Goal: Task Accomplishment & Management: Manage account settings

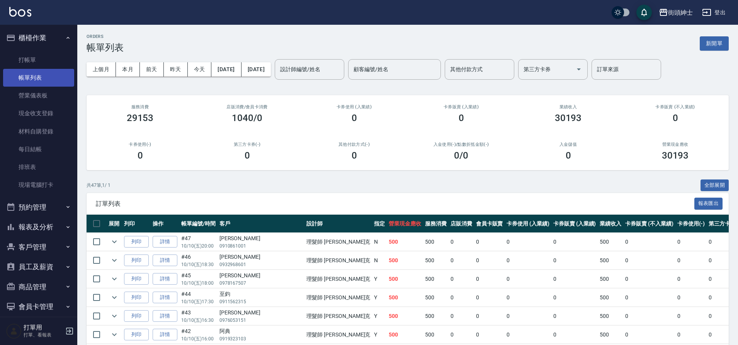
click at [56, 77] on link "帳單列表" at bounding box center [38, 78] width 71 height 18
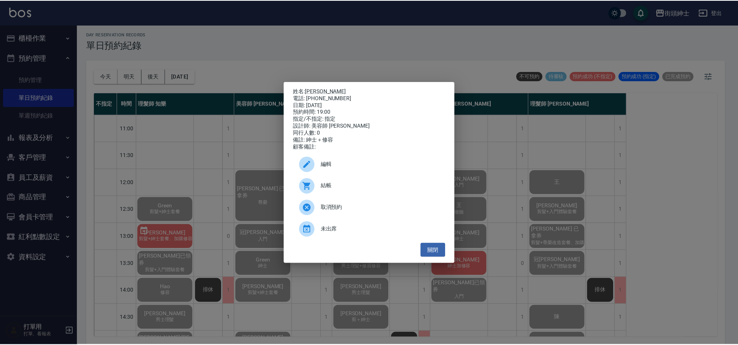
scroll to position [352, 0]
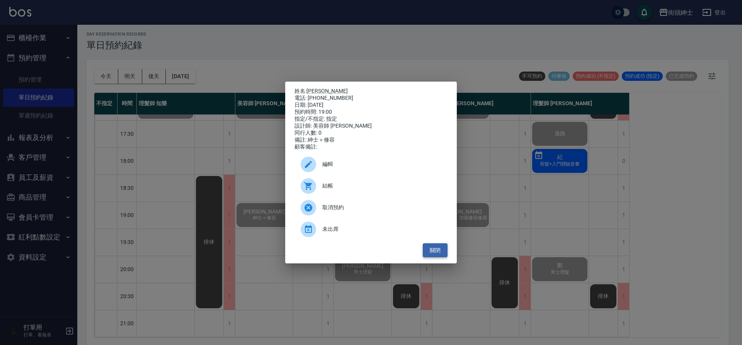
click at [437, 253] on button "關閉" at bounding box center [435, 250] width 25 height 14
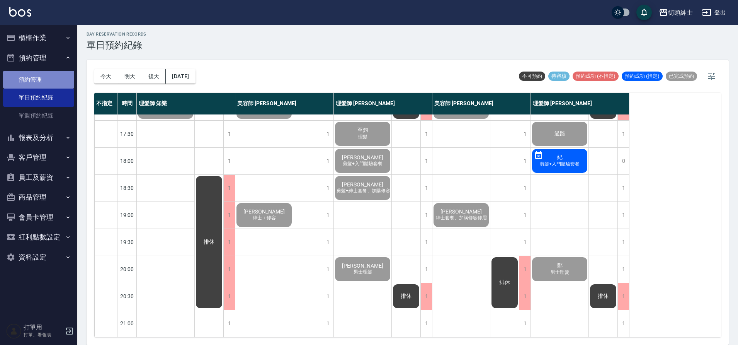
click at [48, 85] on link "預約管理" at bounding box center [38, 80] width 71 height 18
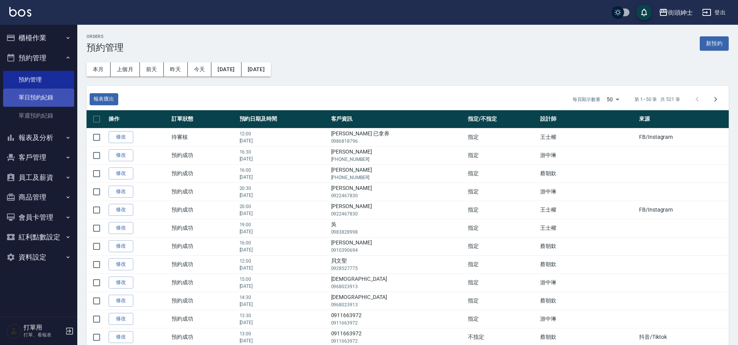
click at [41, 100] on link "單日預約紀錄" at bounding box center [38, 98] width 71 height 18
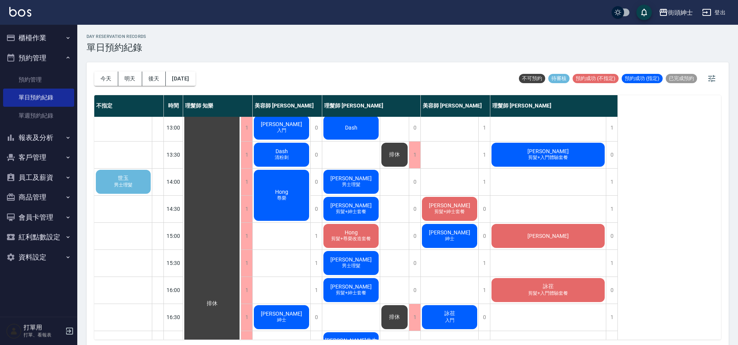
scroll to position [32, 0]
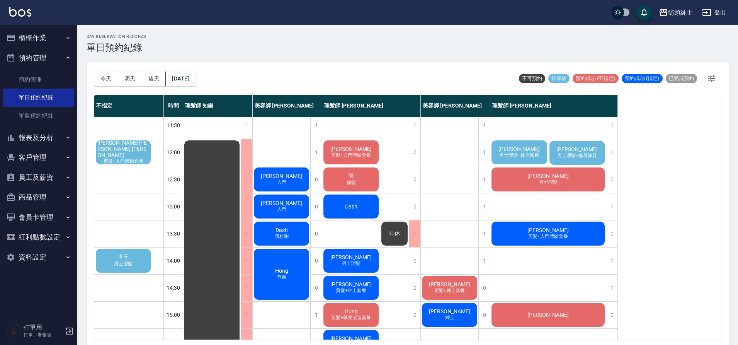
click at [524, 157] on span "男士理髮+修眉修容" at bounding box center [519, 155] width 43 height 7
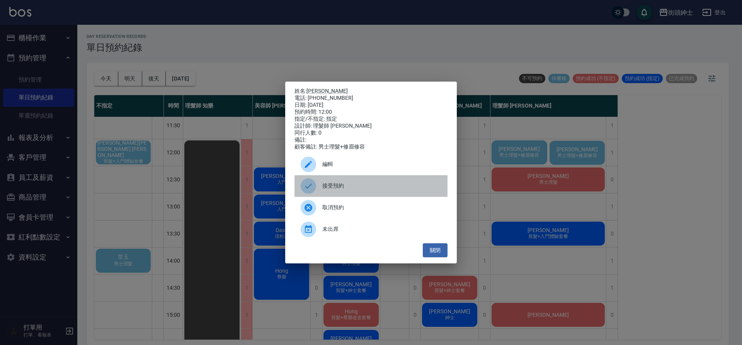
click at [373, 189] on span "接受預約" at bounding box center [381, 186] width 119 height 8
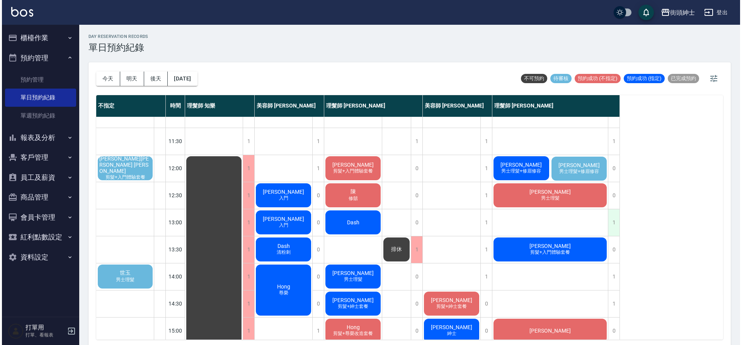
scroll to position [25, 0]
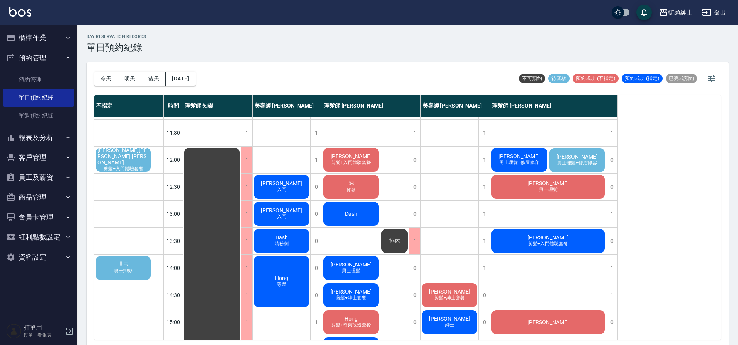
click at [142, 157] on span "李哲銘 Mark Li" at bounding box center [123, 156] width 55 height 19
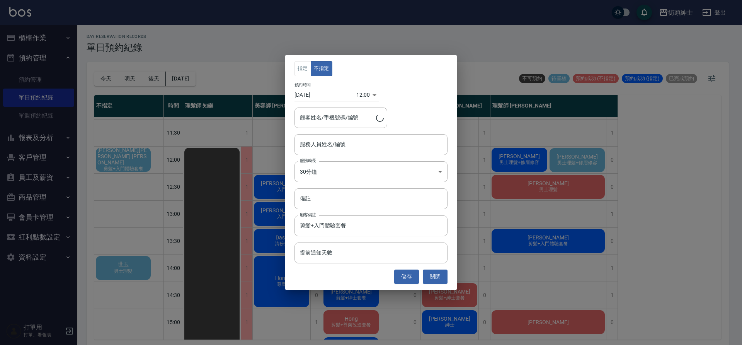
type input "李哲銘 Mark Li/0939388248"
click at [196, 137] on div "指定 不指定 預約時間 2025/10/11 12:00 1760155200000 顧客姓名/手機號碼/編號 李哲銘 Mark Li/0939388248 …" at bounding box center [371, 172] width 742 height 345
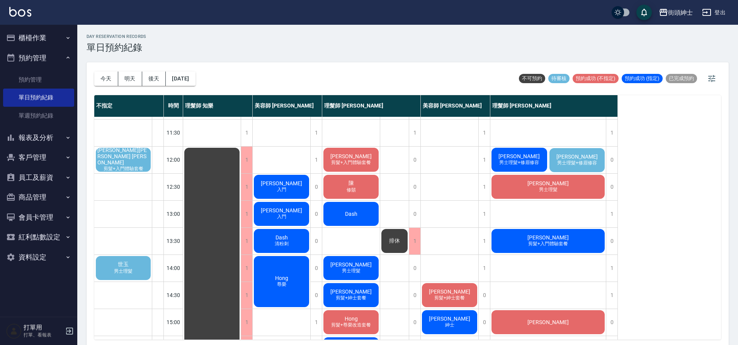
click at [134, 165] on span "剪髮+入門體驗套餐" at bounding box center [123, 168] width 43 height 7
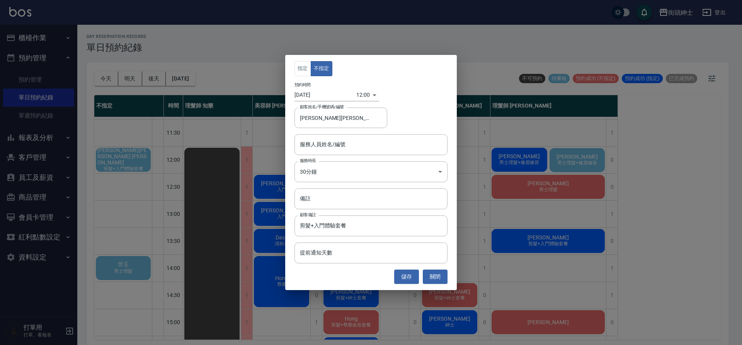
click at [363, 92] on body "街頭紳士 登出 櫃檯作業 打帳單 帳單列表 營業儀表板 現金收支登錄 材料自購登錄 每日結帳 排班表 現場電腦打卡 預約管理 預約管理 單日預約紀錄 單週預約…" at bounding box center [371, 173] width 742 height 347
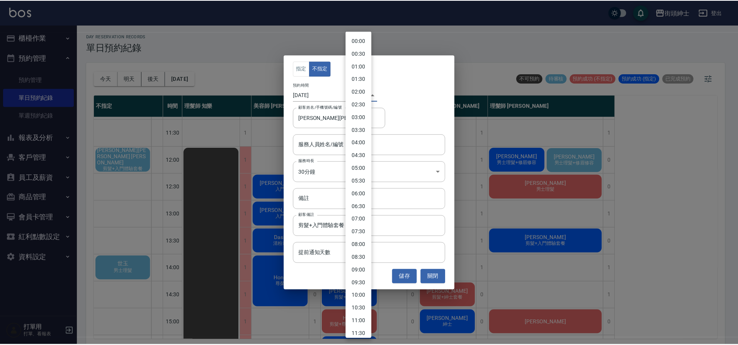
scroll to position [162, 0]
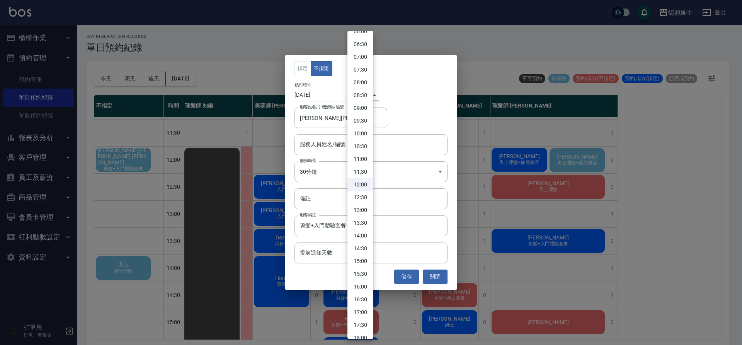
click at [368, 208] on li "13:00" at bounding box center [360, 210] width 26 height 13
type input "1760158800000"
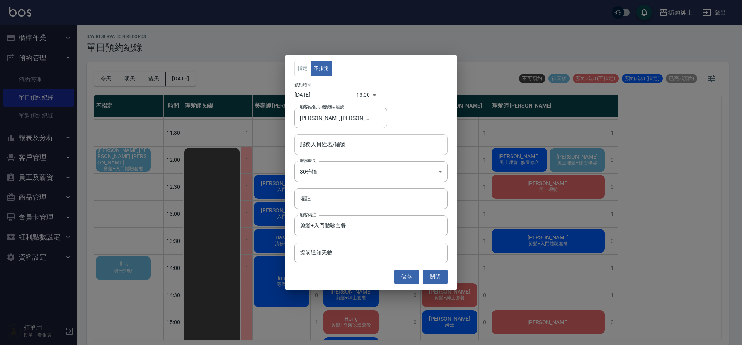
click at [364, 145] on input "服務人員姓名/編號" at bounding box center [371, 145] width 146 height 14
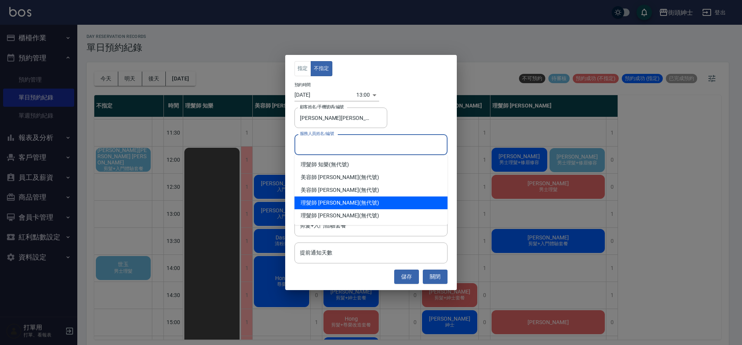
click at [343, 208] on div "理髮師 eric (無代號)" at bounding box center [371, 202] width 153 height 13
type input "理髮師 eric(無代號)"
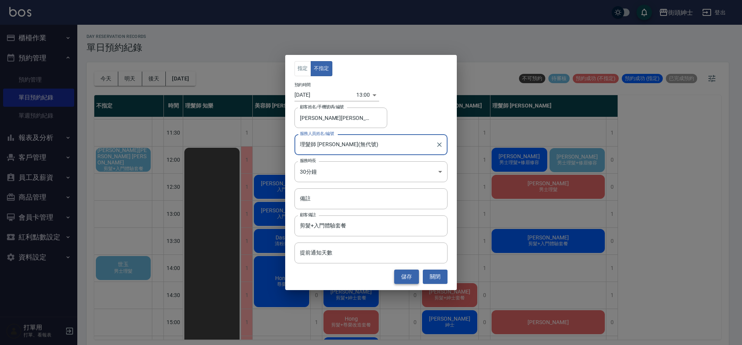
click at [414, 280] on button "儲存" at bounding box center [406, 276] width 25 height 14
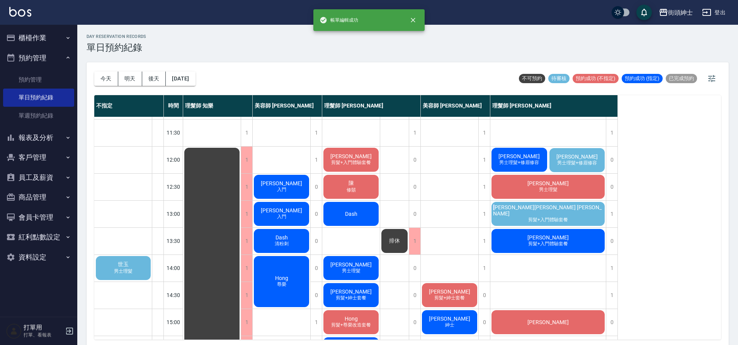
click at [535, 205] on div "李哲銘 Mark Li 剪髮+入門體驗套餐" at bounding box center [548, 214] width 116 height 26
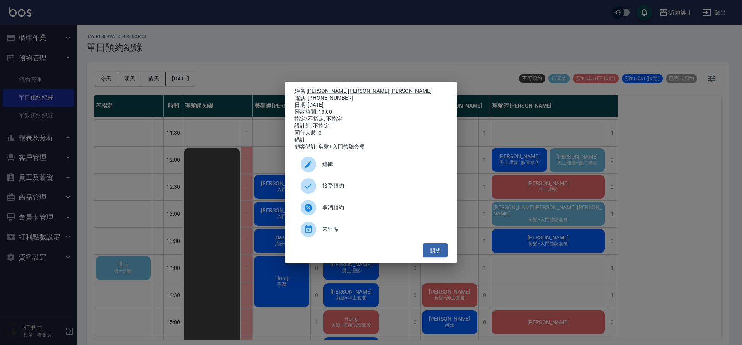
click at [342, 196] on div "接受預約" at bounding box center [371, 186] width 153 height 22
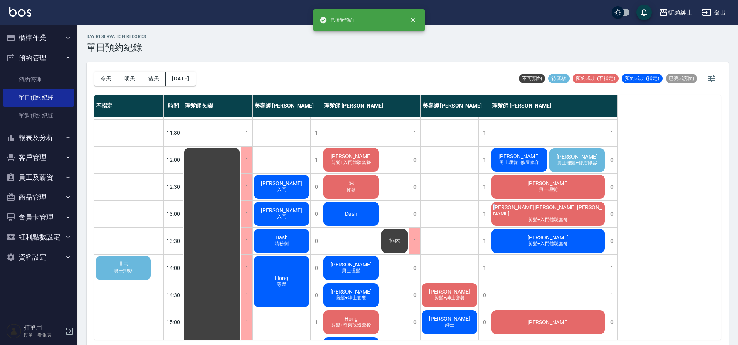
click at [669, 198] on div "不指定 時間 理髮師 知樂 美容師 Cherry 理髮師 Vic 維克 美容師 小戴 理髮師 eric 世玉 男士理髮 11:00 11:30 12:00 1…" at bounding box center [407, 217] width 627 height 244
click at [584, 168] on div "陳可為 男士理髮+修眉修容" at bounding box center [577, 160] width 58 height 26
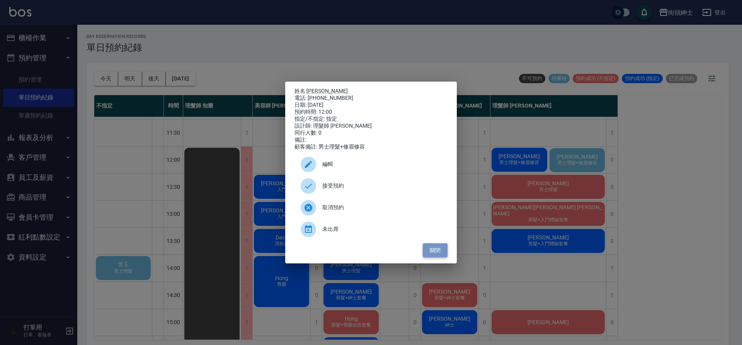
click at [446, 254] on button "關閉" at bounding box center [435, 250] width 25 height 14
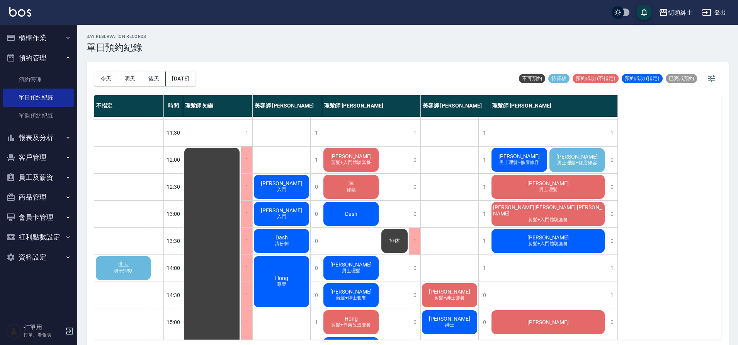
click at [579, 163] on span "男士理髮+修眉修容" at bounding box center [577, 163] width 43 height 7
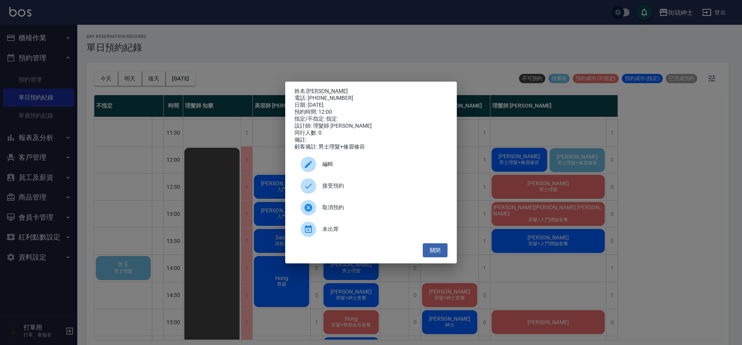
click at [369, 217] on div "取消預約" at bounding box center [371, 208] width 153 height 22
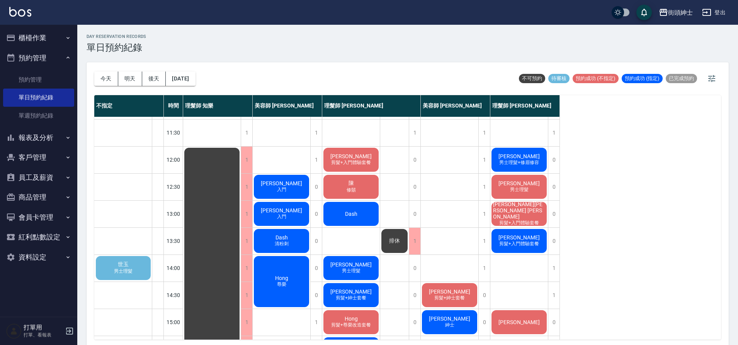
click at [518, 162] on span "男士理髮+修眉修容" at bounding box center [519, 162] width 43 height 7
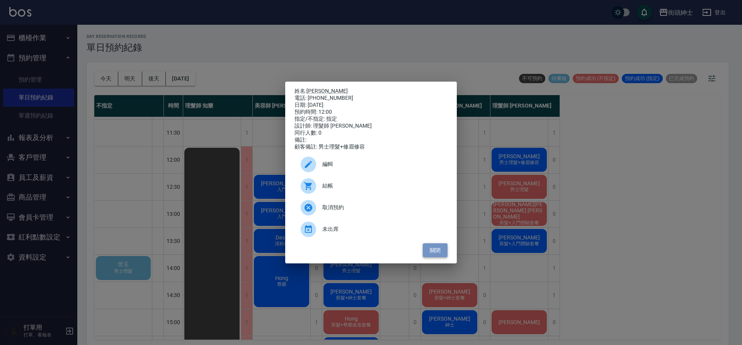
click at [439, 250] on button "關閉" at bounding box center [435, 250] width 25 height 14
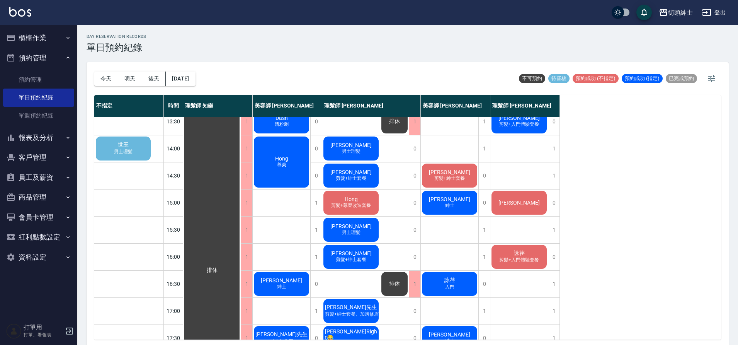
scroll to position [85, 0]
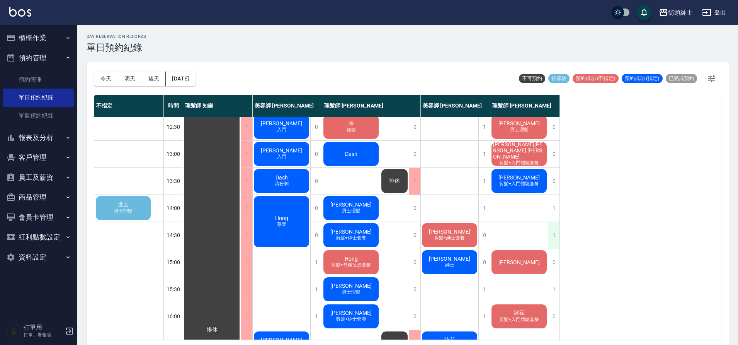
click at [558, 228] on div "1" at bounding box center [554, 235] width 12 height 27
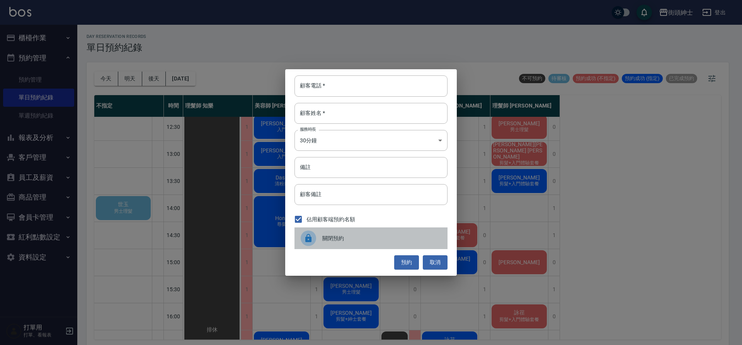
click at [374, 242] on div "關閉預約" at bounding box center [371, 238] width 153 height 22
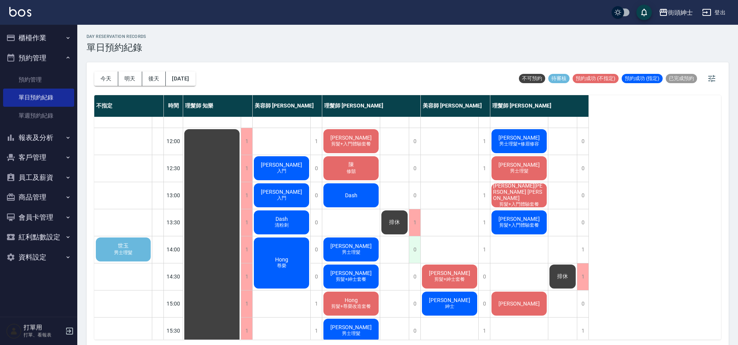
scroll to position [49, 0]
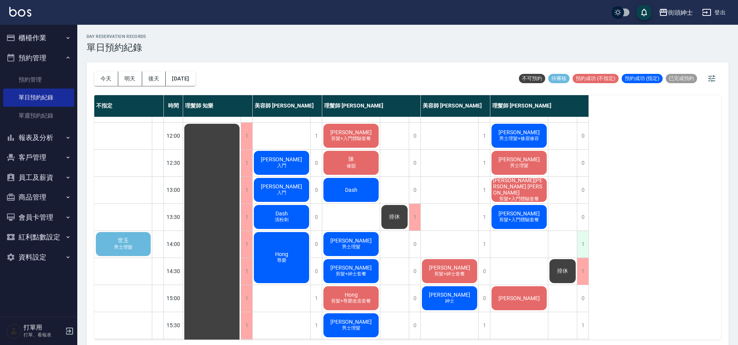
click at [581, 245] on div "1" at bounding box center [583, 244] width 12 height 27
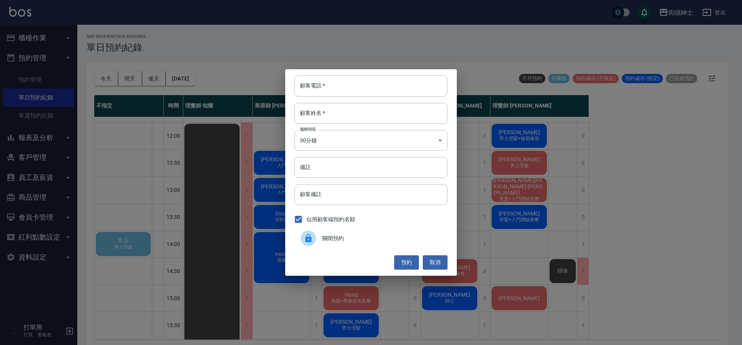
click at [361, 234] on span "關閉預約" at bounding box center [381, 238] width 119 height 8
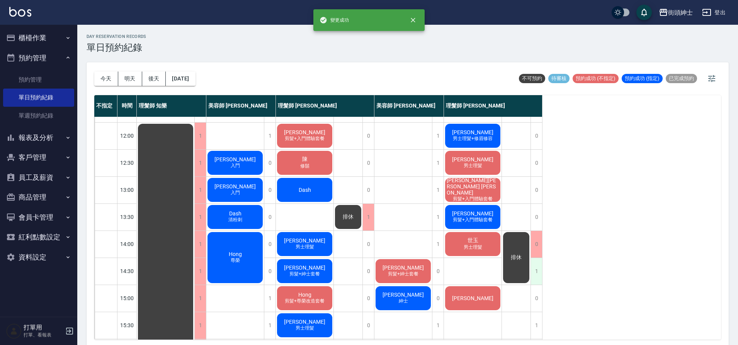
click at [535, 272] on div "1" at bounding box center [537, 271] width 12 height 27
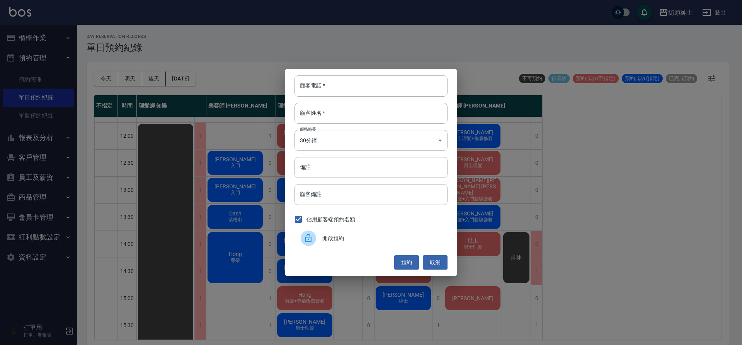
click at [413, 246] on div "開啟預約" at bounding box center [371, 238] width 153 height 22
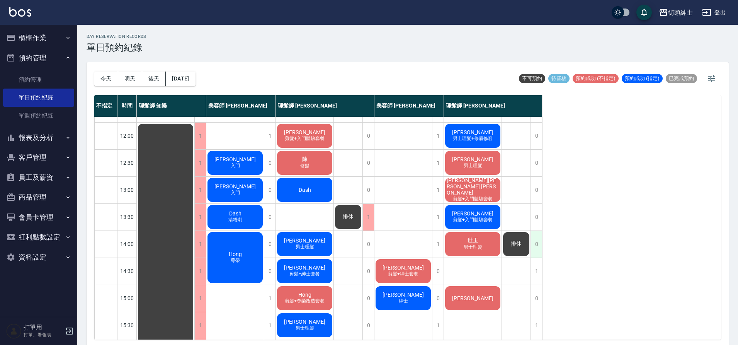
click at [533, 252] on div "0" at bounding box center [537, 244] width 12 height 27
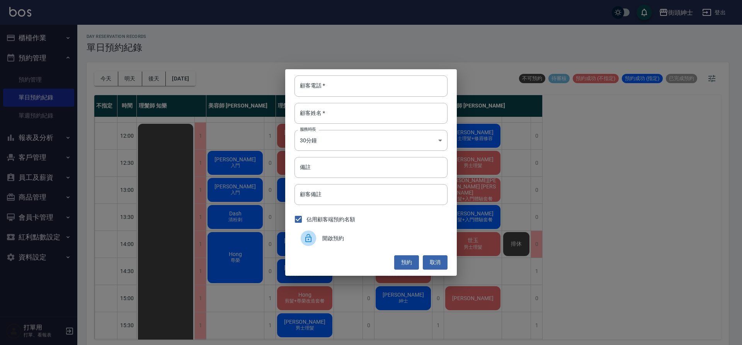
click at [332, 235] on span "開啟預約" at bounding box center [381, 238] width 119 height 8
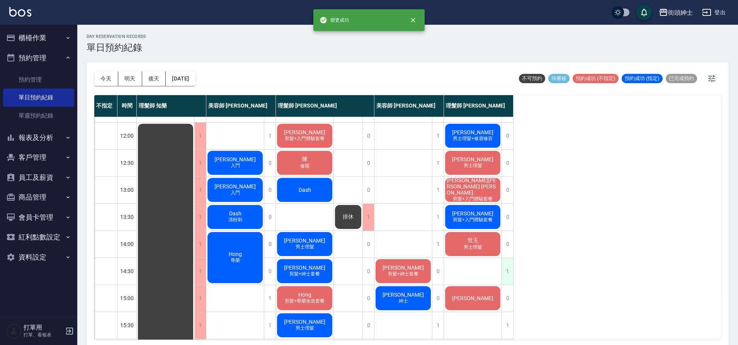
click at [510, 275] on div "1" at bounding box center [508, 271] width 12 height 27
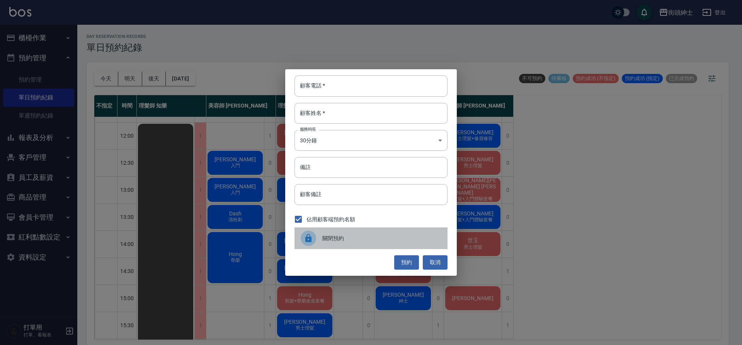
click at [420, 237] on span "關閉預約" at bounding box center [381, 238] width 119 height 8
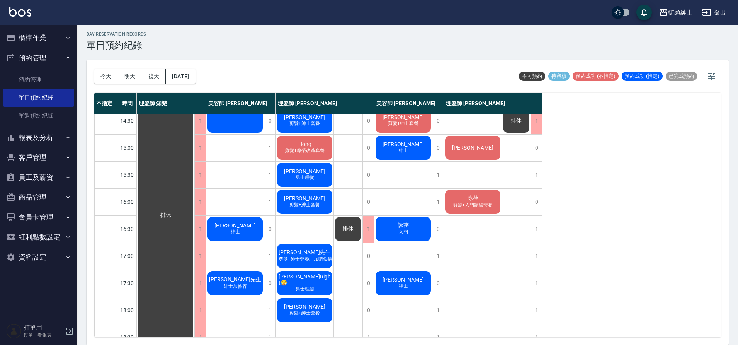
scroll to position [198, 0]
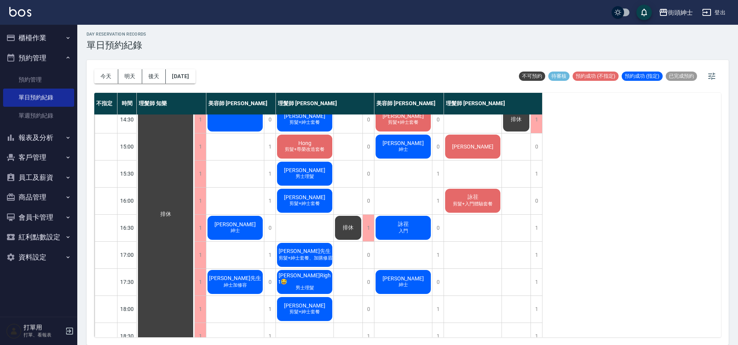
click at [405, 286] on span "紳士" at bounding box center [403, 284] width 12 height 7
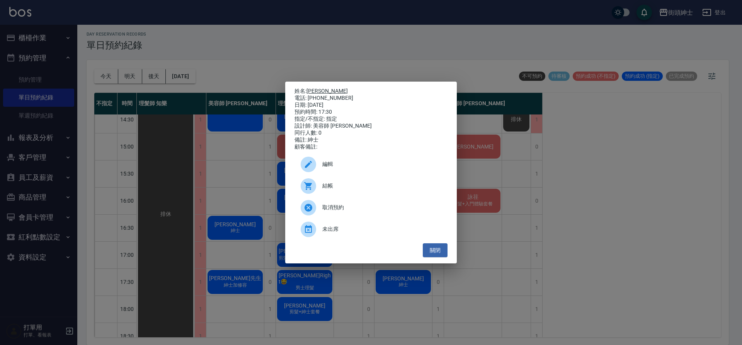
click at [317, 88] on link "李明儒" at bounding box center [326, 91] width 41 height 6
click at [436, 243] on ul "編輯 結帳 取消預約 未出席" at bounding box center [371, 196] width 153 height 93
click at [438, 256] on button "關閉" at bounding box center [435, 250] width 25 height 14
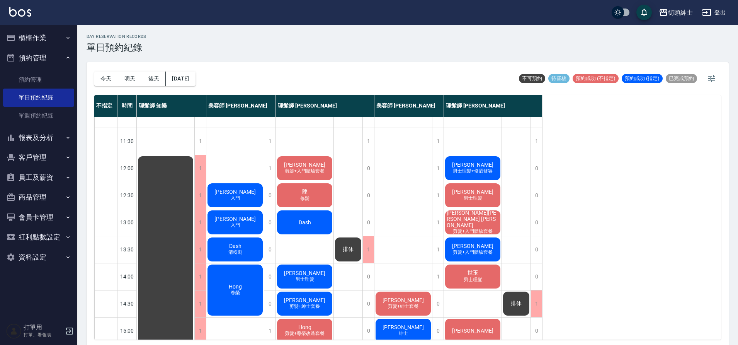
scroll to position [17, 0]
click at [195, 76] on button "2025/10/11" at bounding box center [180, 78] width 29 height 14
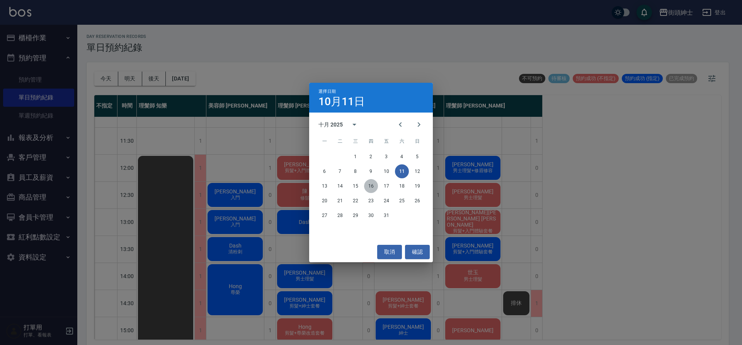
click at [372, 185] on button "16" at bounding box center [371, 186] width 14 height 14
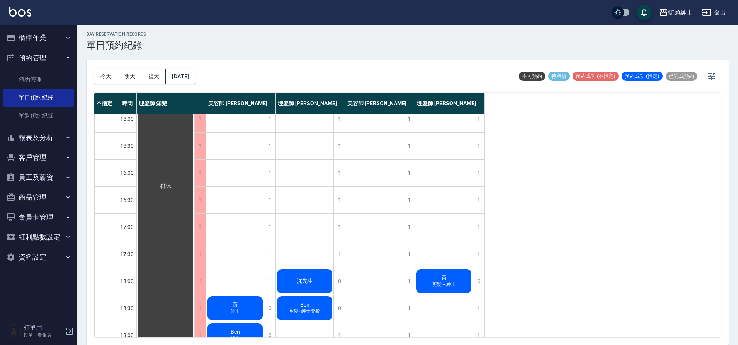
scroll to position [352, 0]
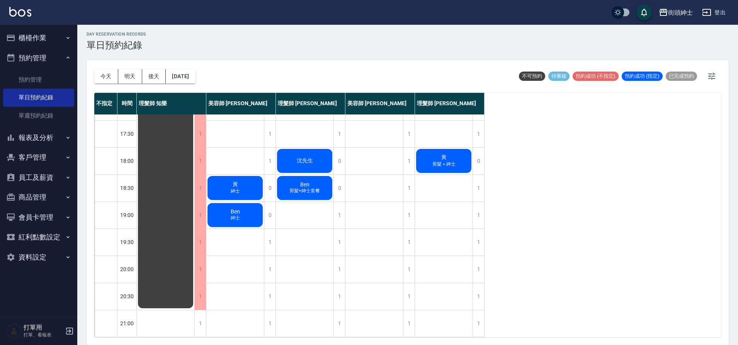
click at [97, 73] on button "今天" at bounding box center [106, 76] width 24 height 14
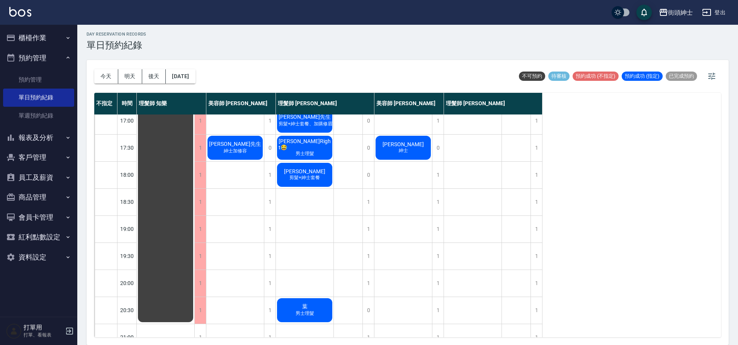
scroll to position [258, 0]
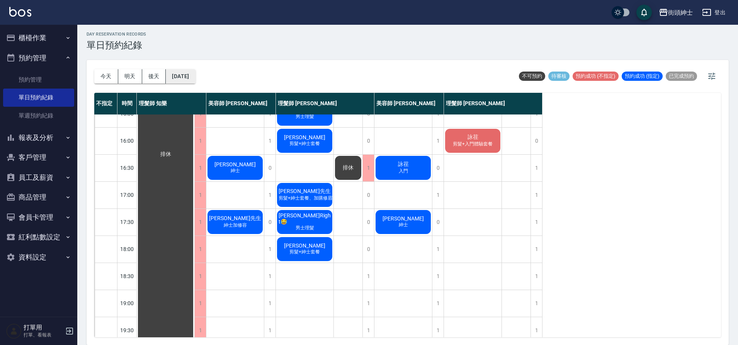
click at [190, 71] on button "2025/10/11" at bounding box center [180, 76] width 29 height 14
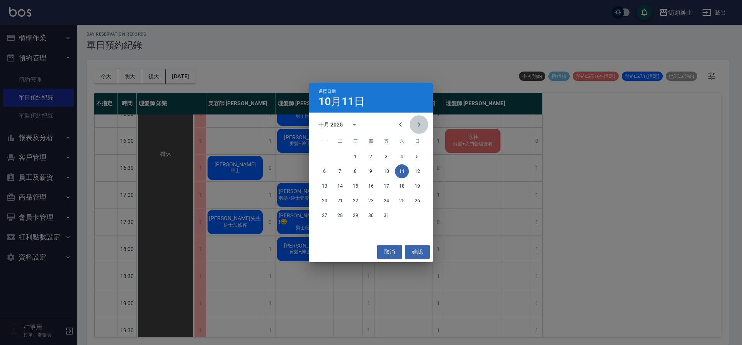
click at [416, 121] on icon "Next month" at bounding box center [418, 124] width 9 height 9
click at [402, 173] on button "8" at bounding box center [402, 171] width 14 height 14
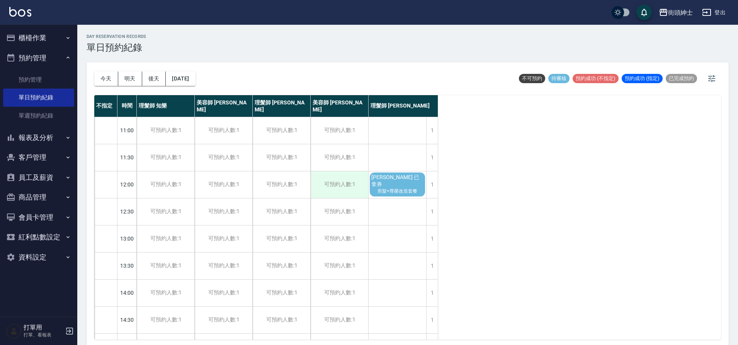
click at [338, 182] on div "可預約人數:1" at bounding box center [340, 184] width 58 height 27
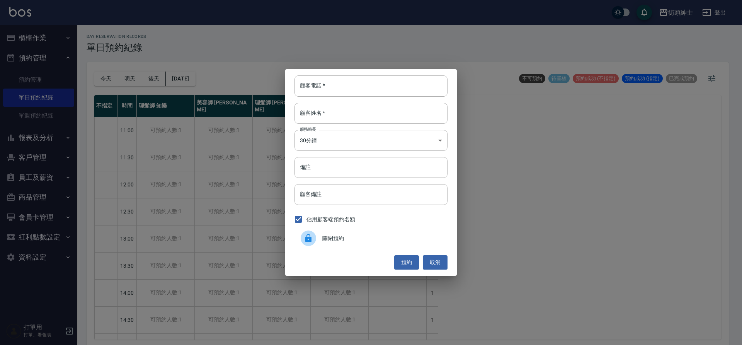
drag, startPoint x: 436, startPoint y: 260, endPoint x: 428, endPoint y: 251, distance: 11.8
click at [436, 260] on button "取消" at bounding box center [435, 262] width 25 height 14
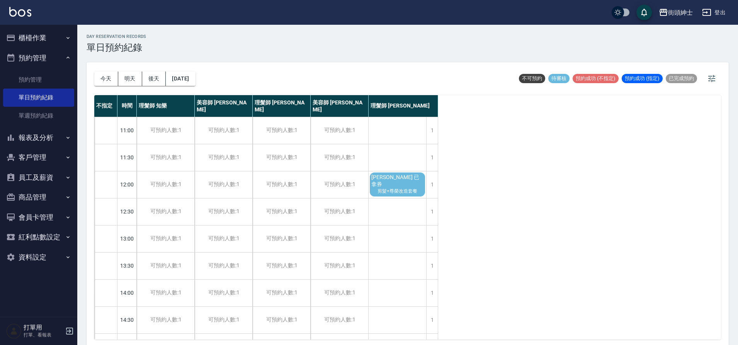
click at [394, 189] on span "剪髮+尊榮改造套餐" at bounding box center [397, 191] width 43 height 7
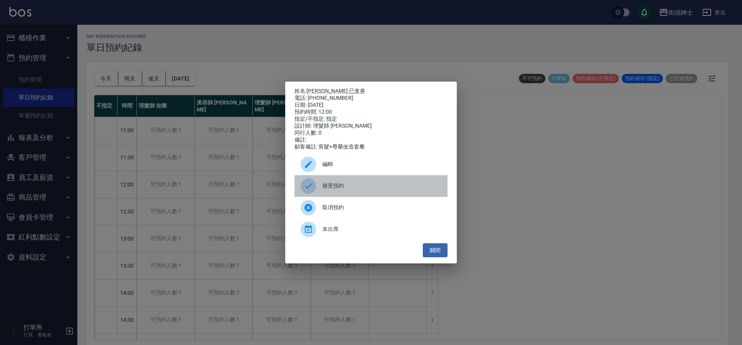
click at [344, 183] on div "接受預約" at bounding box center [371, 186] width 153 height 22
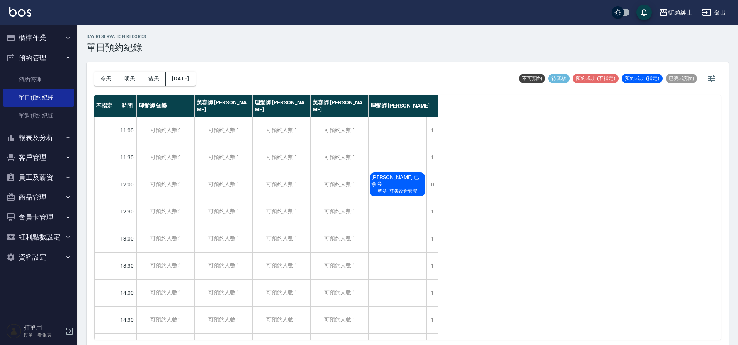
click at [396, 188] on span "剪髮+尊榮改造套餐" at bounding box center [397, 191] width 43 height 7
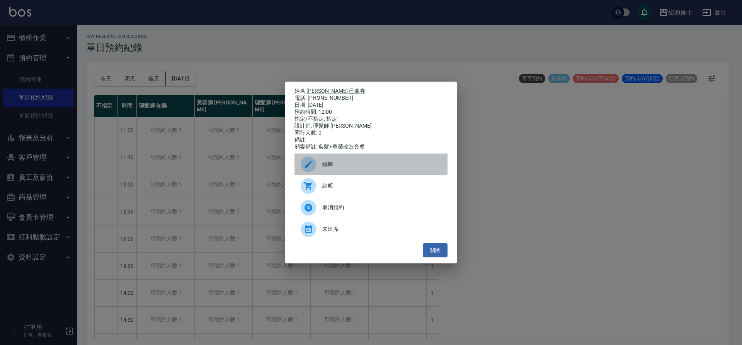
click at [331, 160] on div "編輯" at bounding box center [371, 164] width 153 height 22
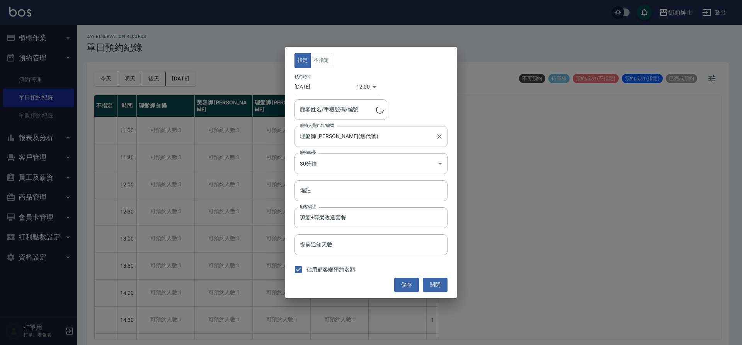
type input "Evan 已拿券/0986818796/"
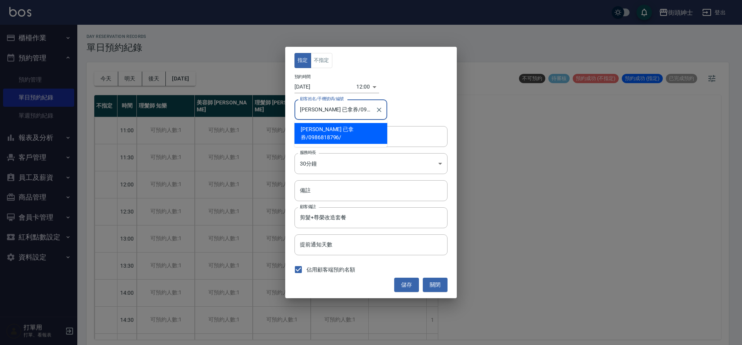
click at [332, 109] on input "Evan 已拿券/0986818796/" at bounding box center [335, 110] width 74 height 14
drag, startPoint x: 332, startPoint y: 110, endPoint x: 361, endPoint y: 113, distance: 29.6
click at [361, 113] on input "Evan 已拿券/0986818796/" at bounding box center [335, 110] width 74 height 14
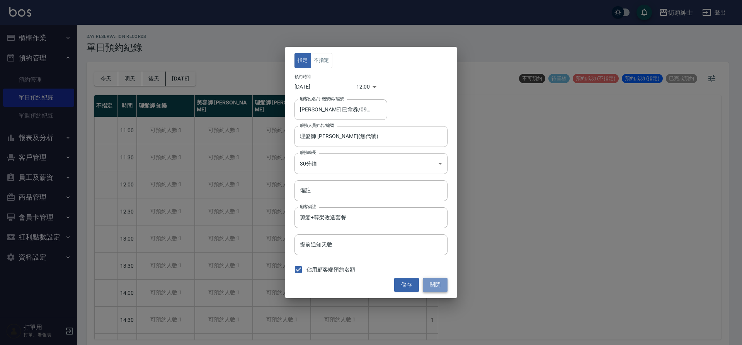
click at [441, 284] on button "關閉" at bounding box center [435, 284] width 25 height 14
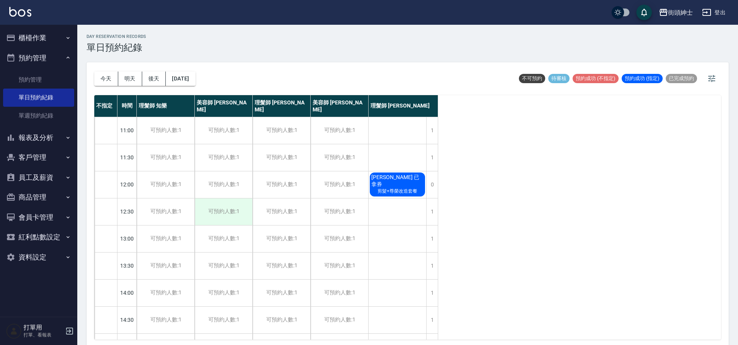
click at [232, 211] on div "可預約人數:1" at bounding box center [224, 211] width 58 height 27
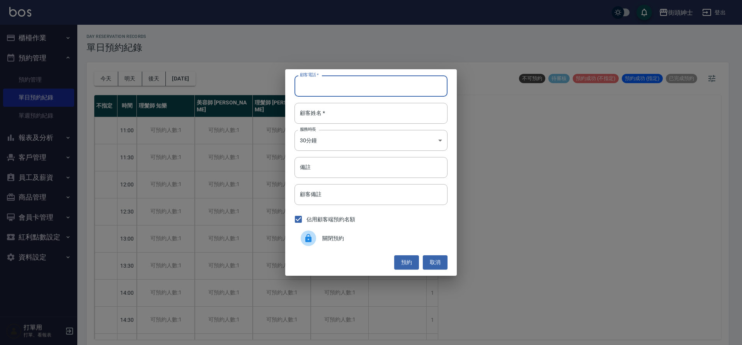
click at [318, 89] on input "顧客電話   *" at bounding box center [371, 85] width 153 height 21
paste input "0986818796"
type input "0986818796"
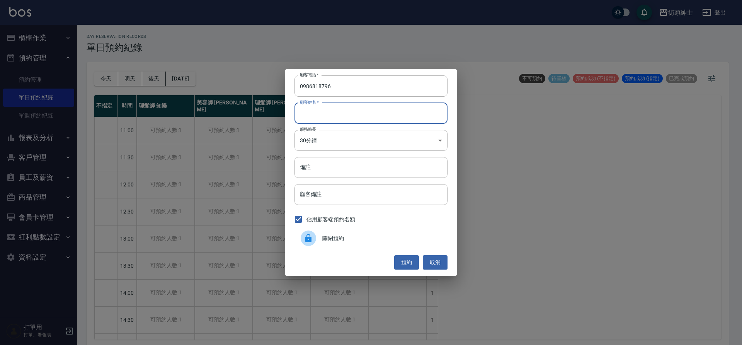
click at [335, 116] on input "顧客姓名   *" at bounding box center [371, 113] width 153 height 21
type input "０"
click at [332, 138] on body "街頭紳士 登出 櫃檯作業 打帳單 帳單列表 營業儀表板 現金收支登錄 材料自購登錄 每日結帳 排班表 現場電腦打卡 預約管理 預約管理 單日預約紀錄 單週預約…" at bounding box center [371, 173] width 742 height 347
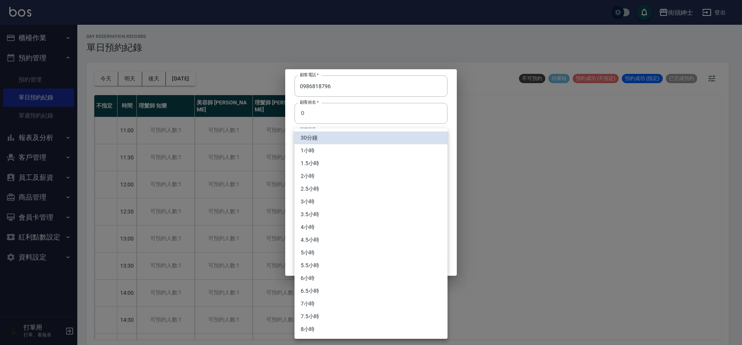
click at [315, 151] on li "1小時" at bounding box center [371, 150] width 153 height 13
type input "2"
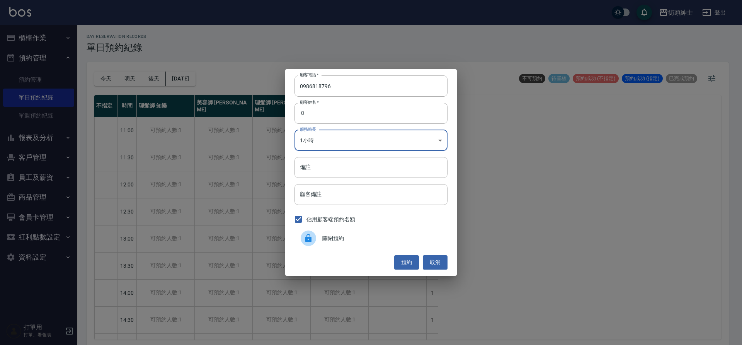
click at [338, 167] on input "備註" at bounding box center [371, 167] width 153 height 21
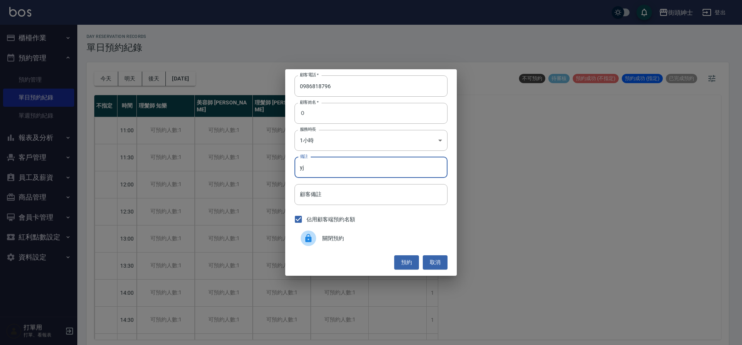
type input "y"
type input "尊榮"
click at [404, 267] on button "預約" at bounding box center [406, 262] width 25 height 14
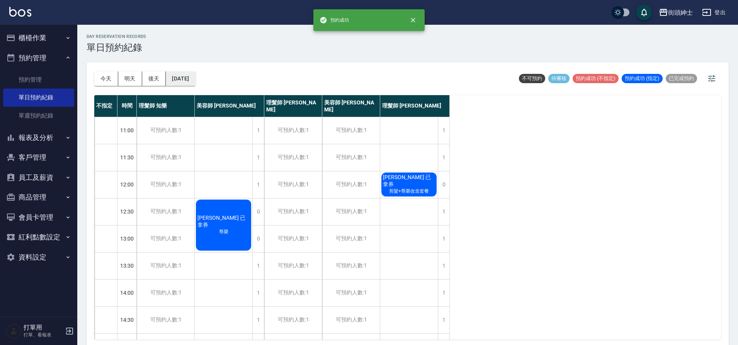
click at [185, 81] on button "2025/11/08" at bounding box center [180, 78] width 29 height 14
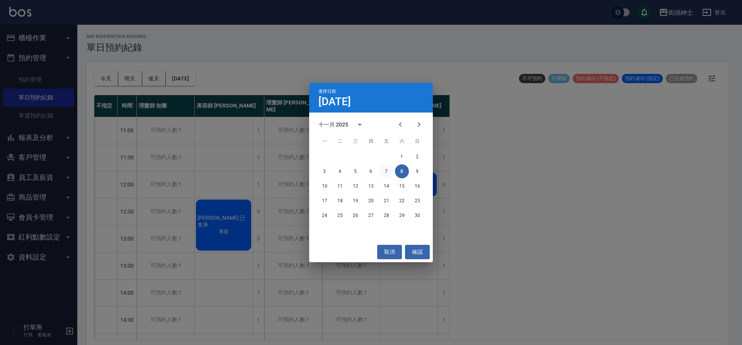
click at [384, 169] on button "7" at bounding box center [387, 171] width 14 height 14
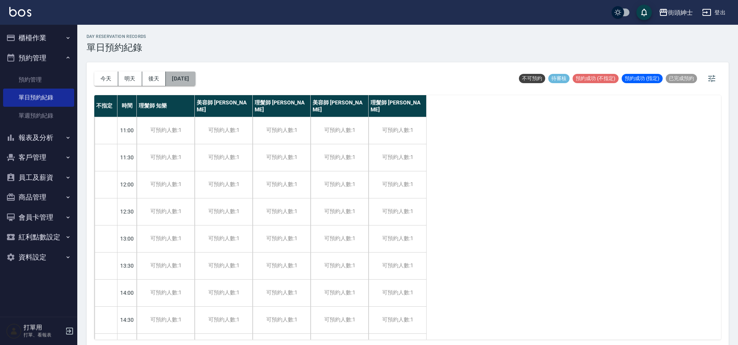
click at [195, 76] on button "2025/11/07" at bounding box center [180, 78] width 29 height 14
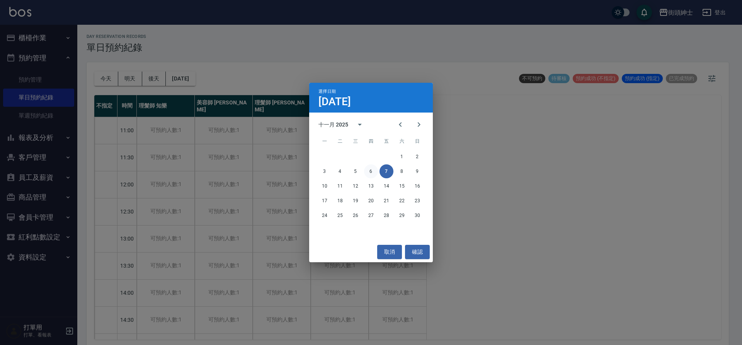
click at [372, 175] on button "6" at bounding box center [371, 171] width 14 height 14
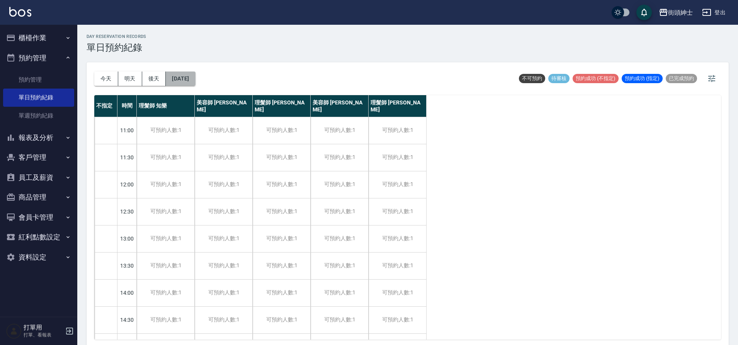
click at [195, 78] on button "2025/11/06" at bounding box center [180, 78] width 29 height 14
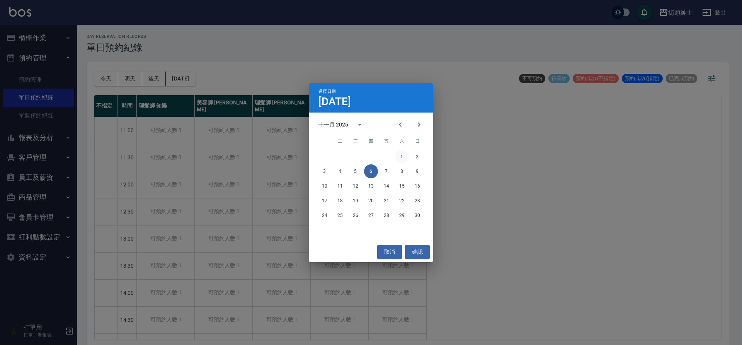
click at [403, 158] on button "1" at bounding box center [402, 157] width 14 height 14
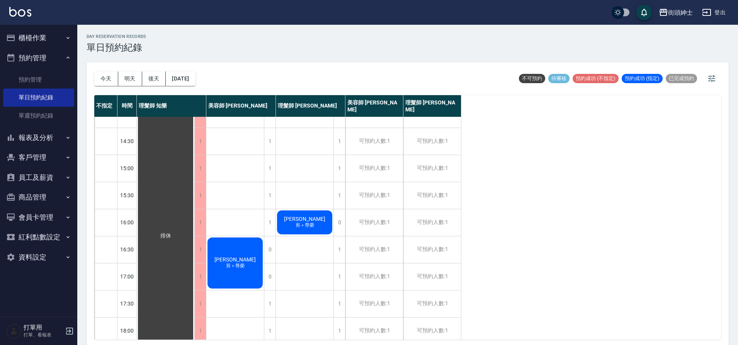
scroll to position [187, 0]
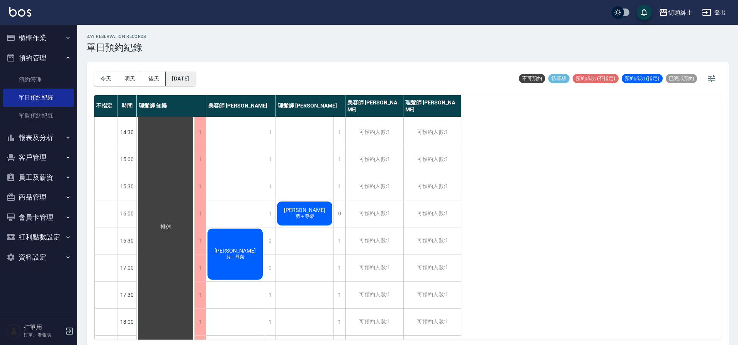
click at [182, 78] on button "2025/11/01" at bounding box center [180, 78] width 29 height 14
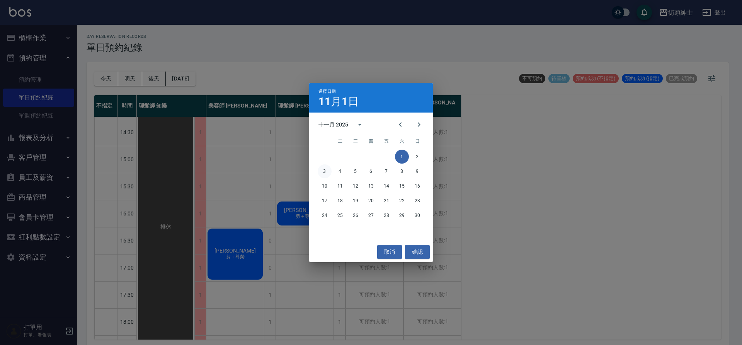
click at [323, 173] on button "3" at bounding box center [325, 171] width 14 height 14
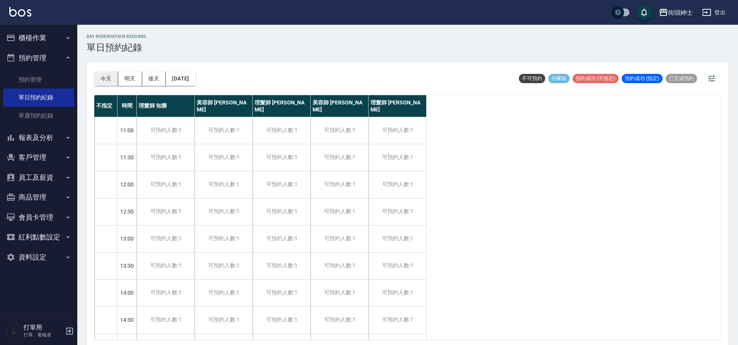
click at [100, 78] on button "今天" at bounding box center [106, 78] width 24 height 14
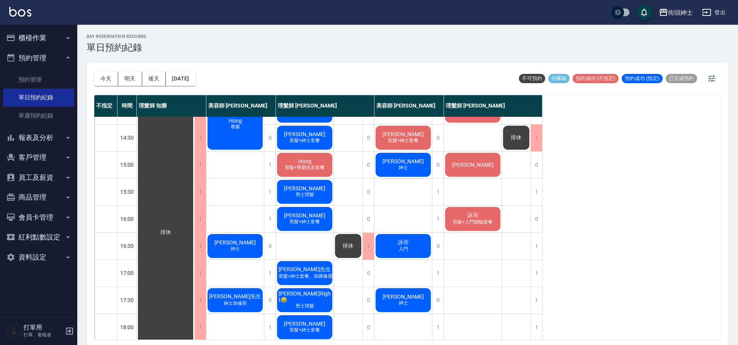
scroll to position [189, 0]
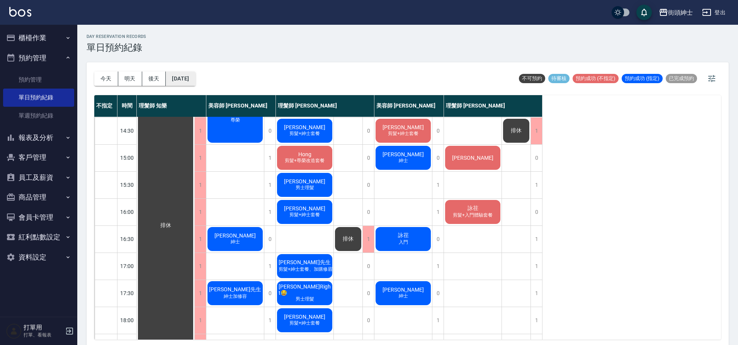
click at [195, 77] on button "2025/10/11" at bounding box center [180, 78] width 29 height 14
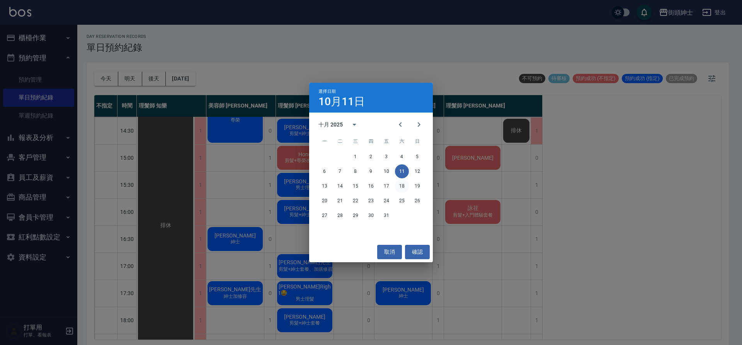
click at [397, 185] on button "18" at bounding box center [402, 186] width 14 height 14
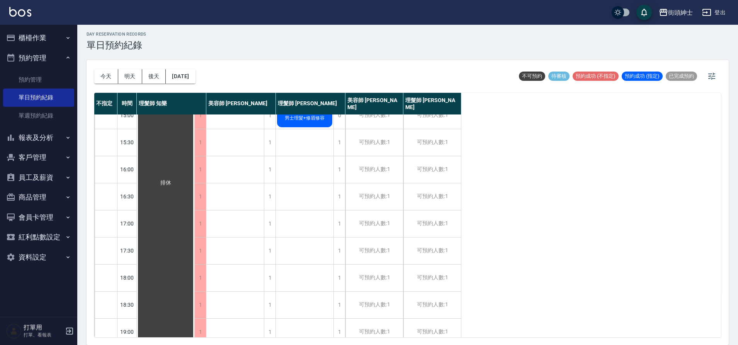
scroll to position [318, 0]
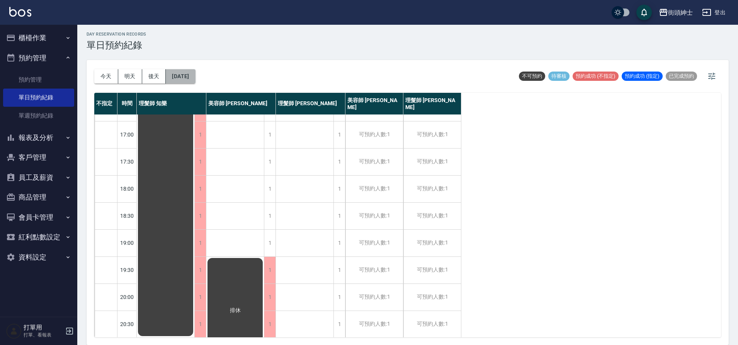
click at [195, 81] on button "2025/10/18" at bounding box center [180, 76] width 29 height 14
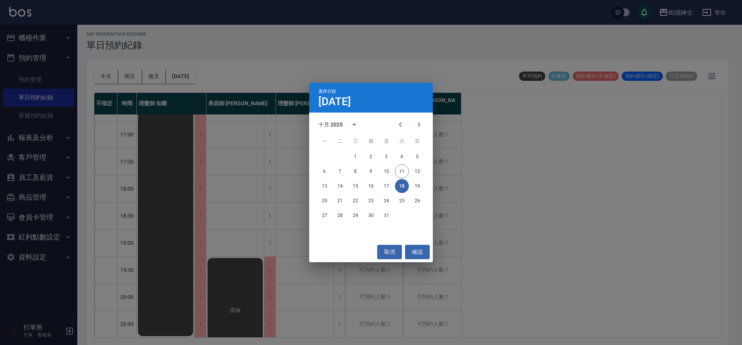
click at [394, 187] on div "13 14 15 16 17 18 19" at bounding box center [371, 186] width 124 height 14
click at [389, 186] on button "17" at bounding box center [387, 186] width 14 height 14
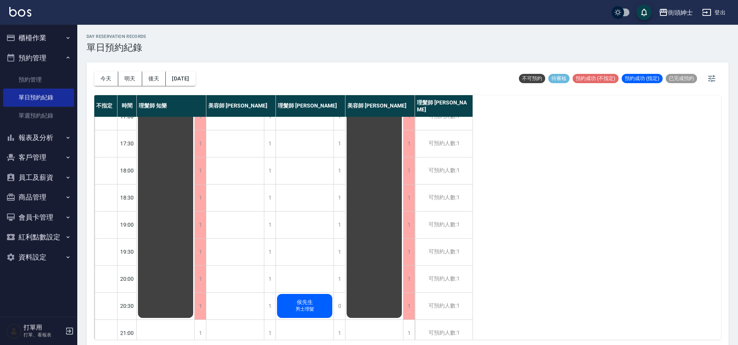
scroll to position [352, 0]
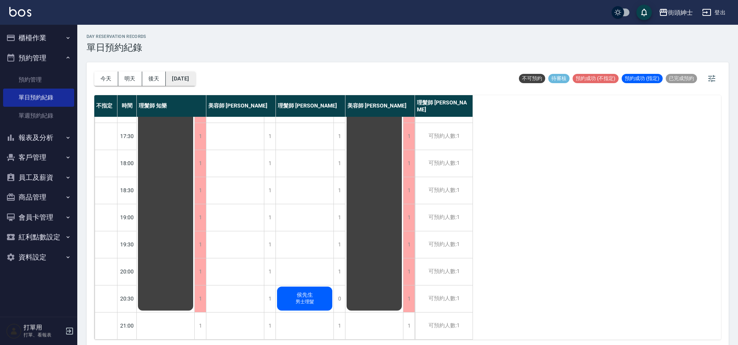
click at [195, 82] on button "2025/10/17" at bounding box center [180, 78] width 29 height 14
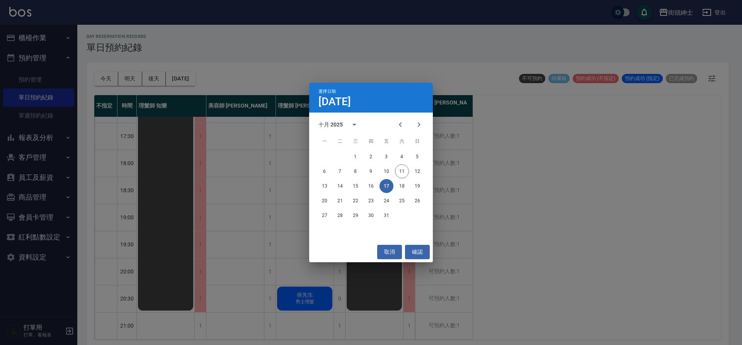
click at [377, 189] on div "13 14 15 16 17 18 19" at bounding box center [371, 186] width 124 height 14
click at [374, 187] on button "16" at bounding box center [371, 186] width 14 height 14
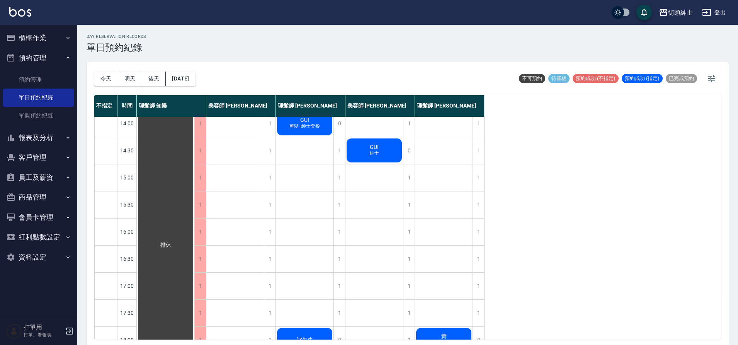
scroll to position [170, 0]
click at [192, 80] on button "2025/10/16" at bounding box center [180, 78] width 29 height 14
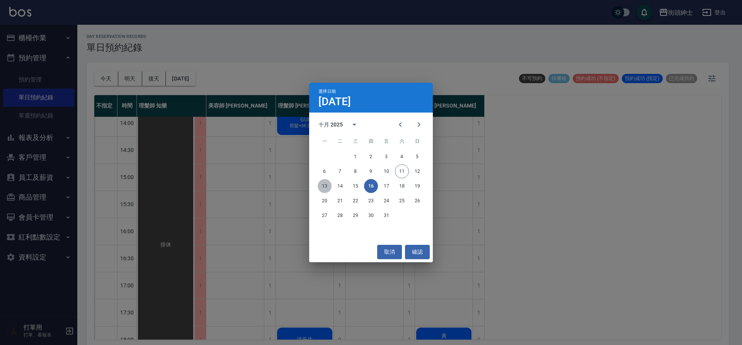
click at [326, 180] on button "13" at bounding box center [325, 186] width 14 height 14
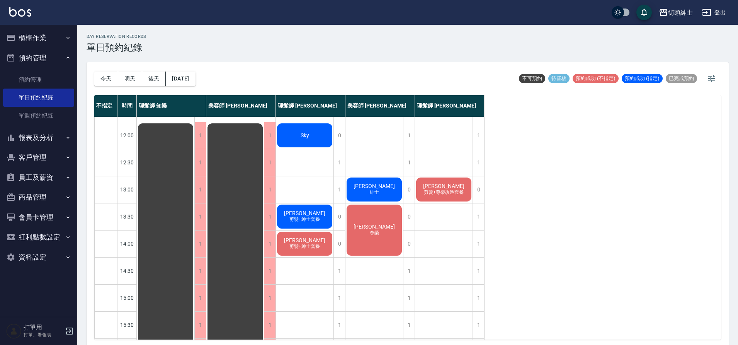
scroll to position [11, 0]
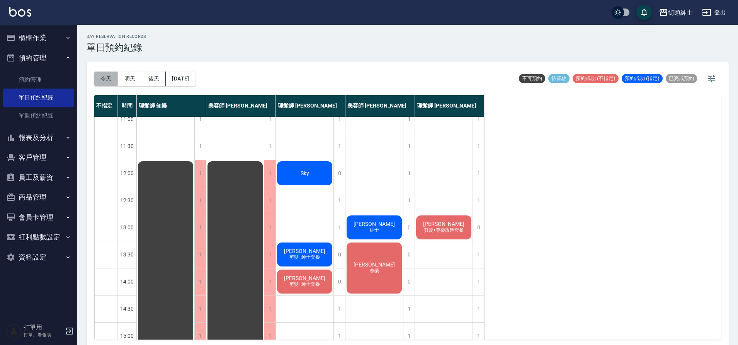
click at [114, 84] on button "今天" at bounding box center [106, 78] width 24 height 14
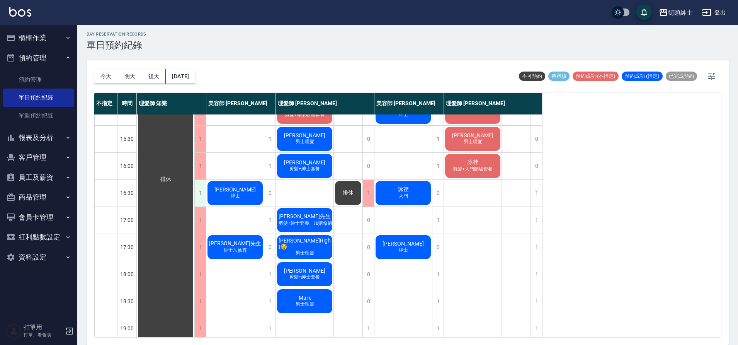
scroll to position [235, 0]
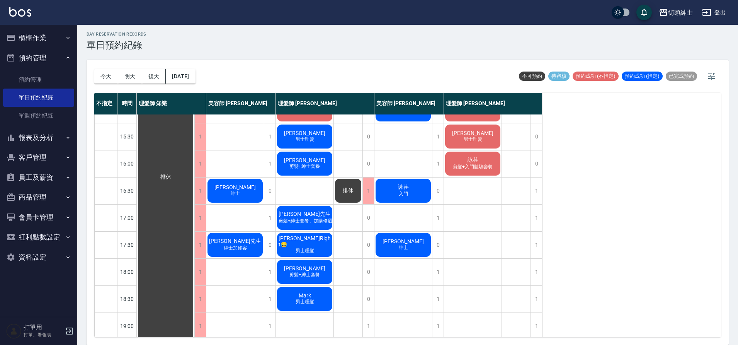
click at [221, 87] on div "今天 明天 後天 2025/10/11 不可預約 待審核 預約成功 (不指定) 預約成功 (指定) 已完成預約" at bounding box center [407, 76] width 627 height 33
click at [222, 84] on div "今天 明天 後天 2025/10/11 不可預約 待審核 預約成功 (不指定) 預約成功 (指定) 已完成預約" at bounding box center [407, 76] width 627 height 33
click at [223, 77] on div "今天 明天 後天 2025/10/11 不可預約 待審核 預約成功 (不指定) 預約成功 (指定) 已完成預約" at bounding box center [407, 76] width 627 height 33
click at [210, 80] on div "今天 明天 後天 2025/10/11 不可預約 待審核 預約成功 (不指定) 預約成功 (指定) 已完成預約" at bounding box center [407, 76] width 627 height 33
click at [195, 81] on button "2025/10/11" at bounding box center [180, 76] width 29 height 14
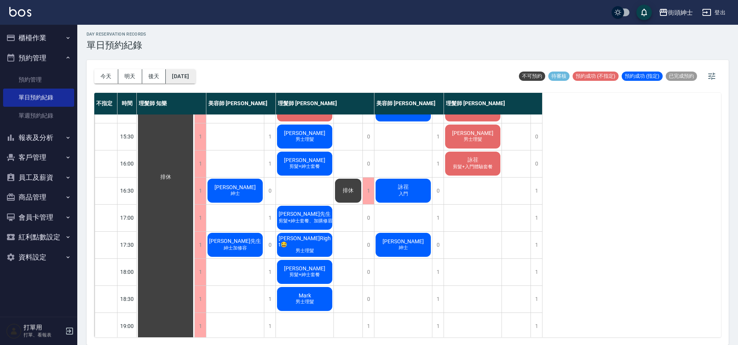
click at [195, 81] on button "2025/10/11" at bounding box center [180, 76] width 29 height 14
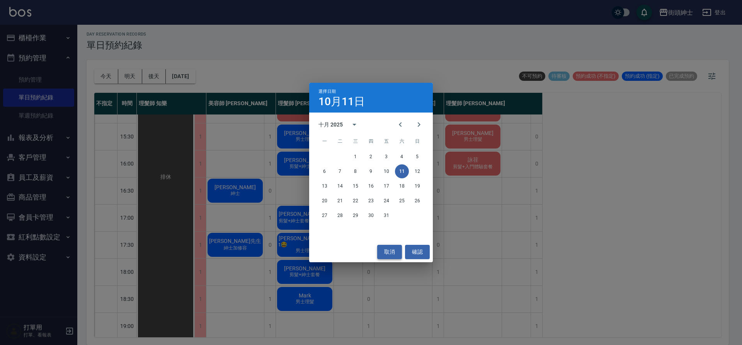
click at [396, 257] on button "取消" at bounding box center [389, 252] width 25 height 14
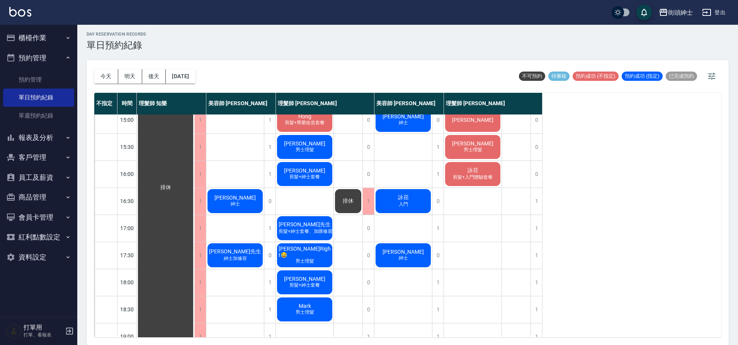
scroll to position [233, 0]
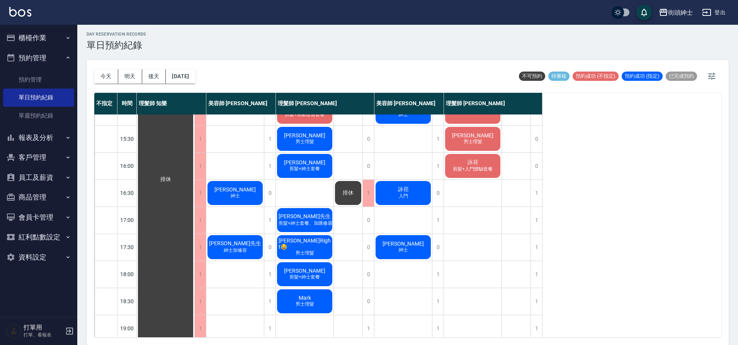
click at [212, 76] on div "今天 明天 後天 2025/10/11 不可預約 待審核 預約成功 (不指定) 預約成功 (指定) 已完成預約" at bounding box center [407, 76] width 627 height 33
click at [195, 77] on button "2025/10/11" at bounding box center [180, 76] width 29 height 14
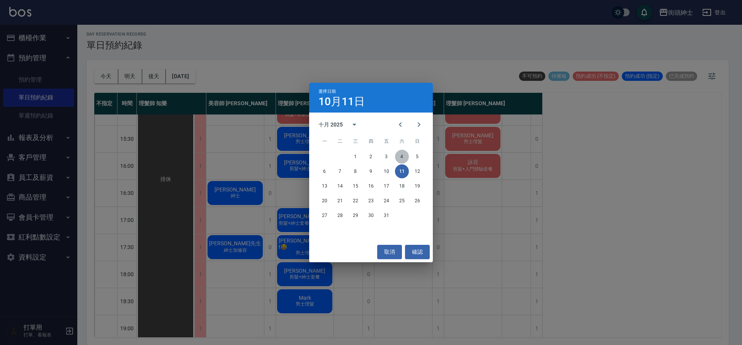
click at [397, 159] on button "4" at bounding box center [402, 157] width 14 height 14
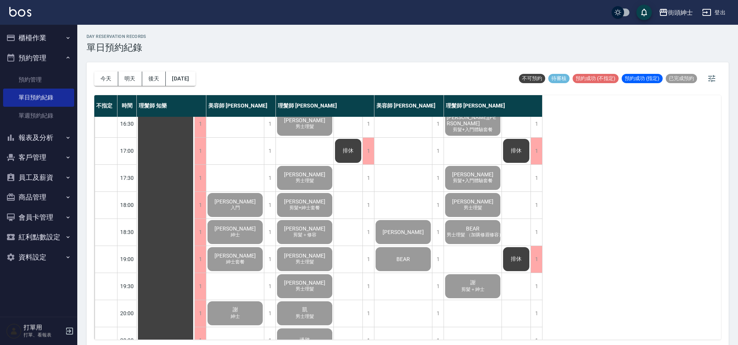
scroll to position [342, 0]
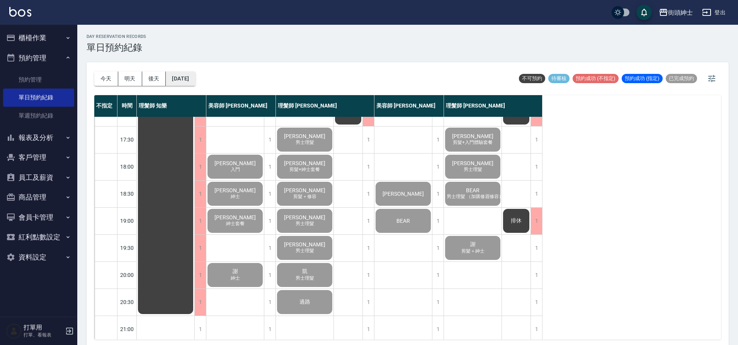
click at [178, 80] on button "2025/10/04" at bounding box center [180, 78] width 29 height 14
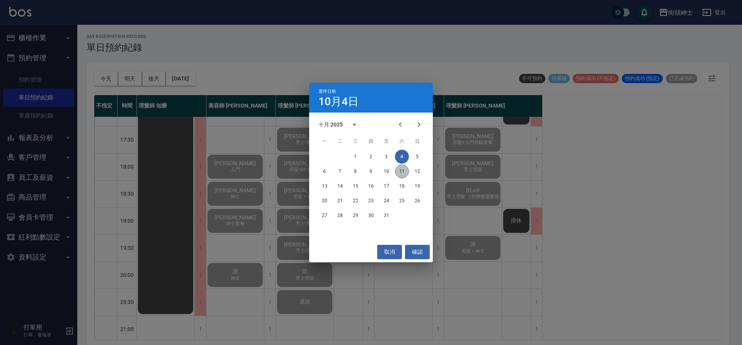
click at [399, 174] on button "11" at bounding box center [402, 171] width 14 height 14
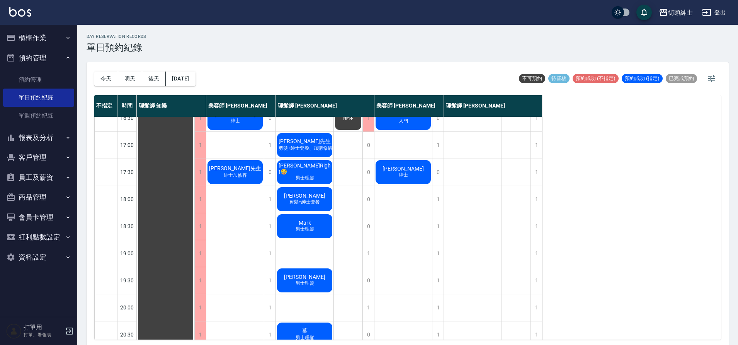
scroll to position [152, 0]
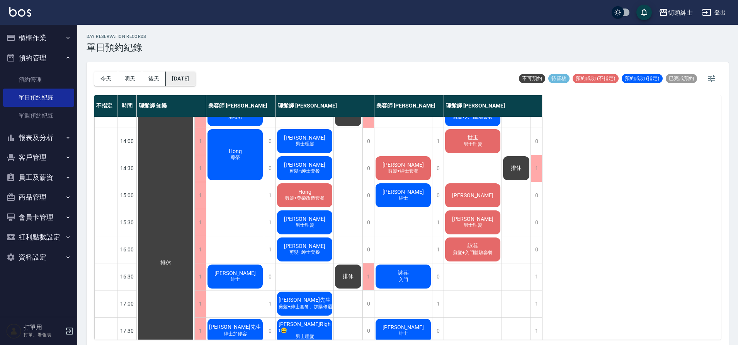
click at [189, 74] on button "2025/10/11" at bounding box center [180, 78] width 29 height 14
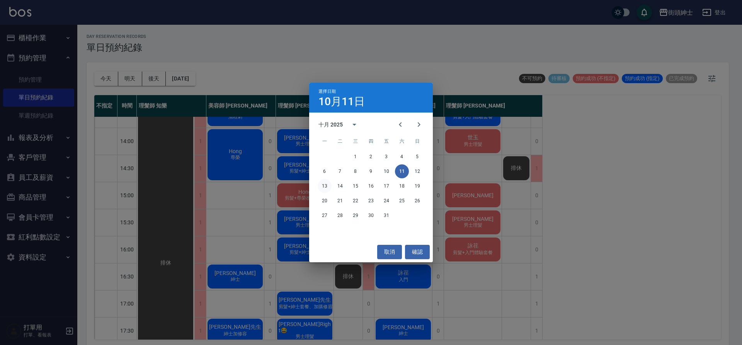
click at [322, 190] on button "13" at bounding box center [325, 186] width 14 height 14
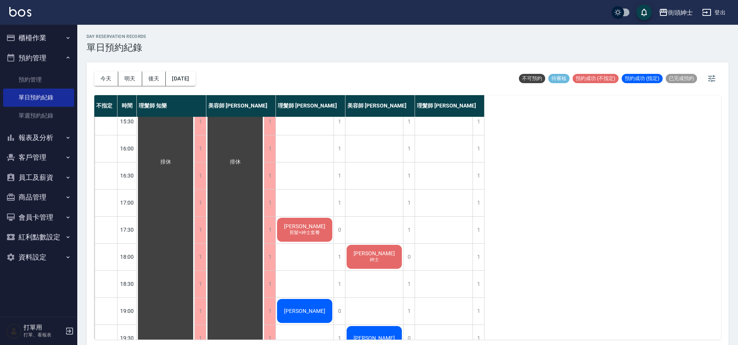
scroll to position [352, 0]
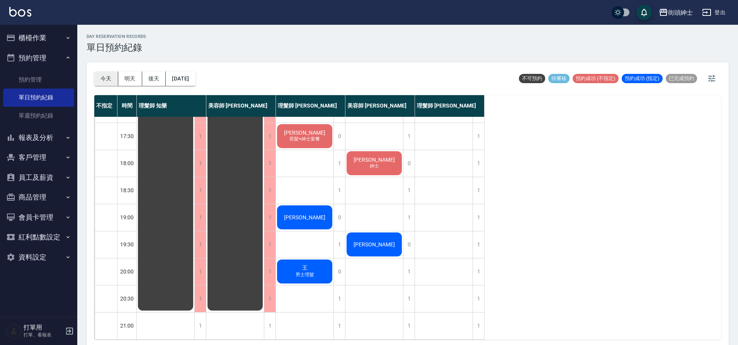
click at [109, 82] on button "今天" at bounding box center [106, 78] width 24 height 14
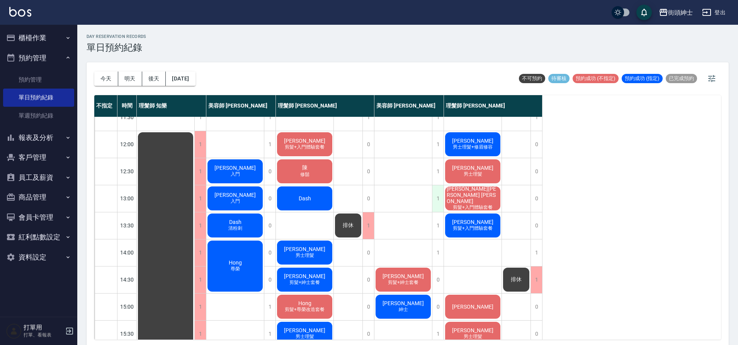
scroll to position [39, 0]
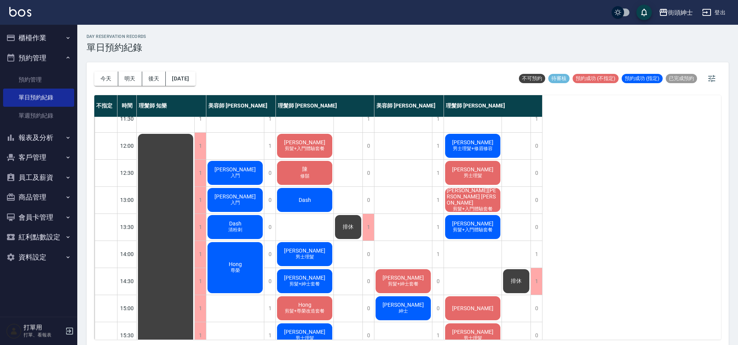
click at [239, 191] on div "阿建 入門" at bounding box center [235, 200] width 58 height 26
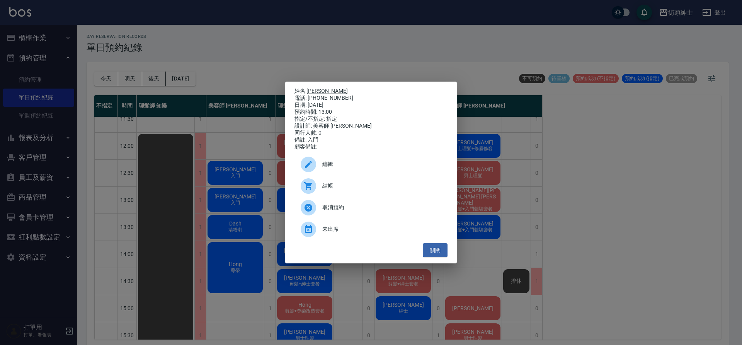
click at [312, 95] on div "電話: 0987738191" at bounding box center [371, 98] width 153 height 7
click at [316, 90] on link "阿建" at bounding box center [326, 91] width 41 height 6
drag, startPoint x: 436, startPoint y: 260, endPoint x: 443, endPoint y: 250, distance: 11.8
click at [436, 257] on button "關閉" at bounding box center [435, 250] width 25 height 14
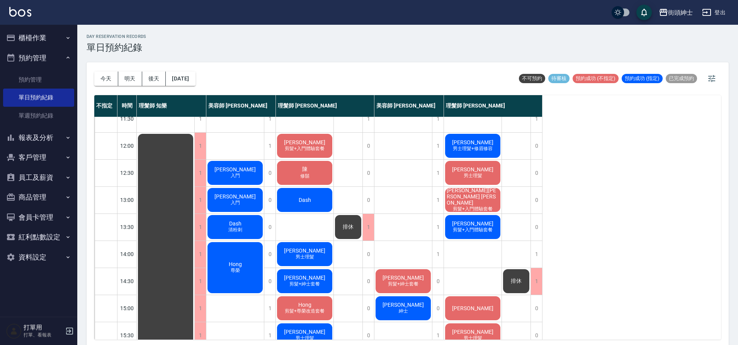
click at [306, 172] on span "陳" at bounding box center [305, 169] width 9 height 7
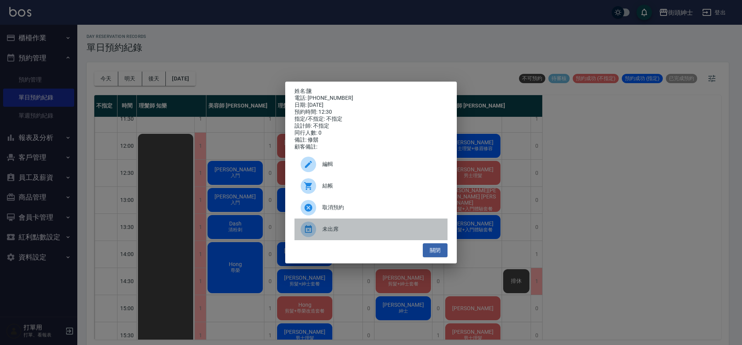
click at [342, 231] on span "未出席" at bounding box center [381, 229] width 119 height 8
